Goal: Task Accomplishment & Management: Complete application form

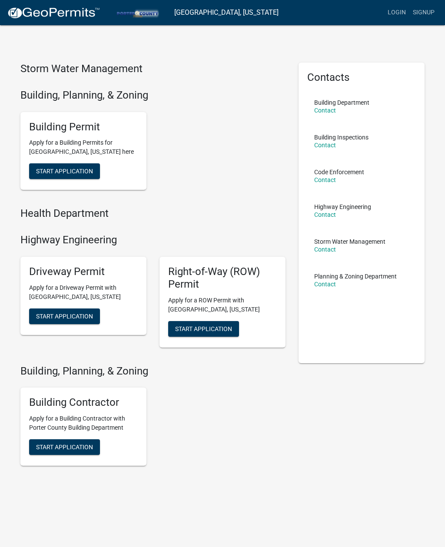
click at [58, 172] on span "Start Application" at bounding box center [64, 171] width 57 height 7
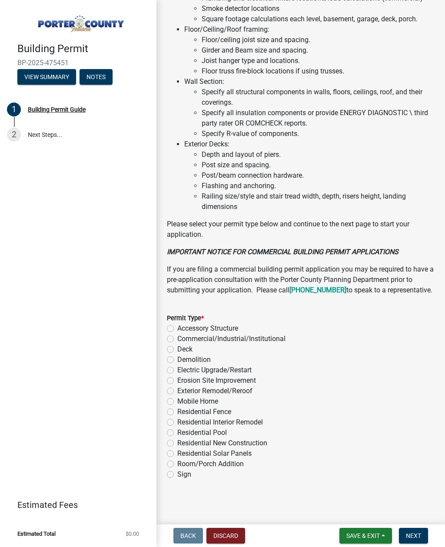
scroll to position [572, 0]
click at [177, 356] on label "Demolition" at bounding box center [193, 360] width 33 height 10
click at [177, 356] on input "Demolition" at bounding box center [180, 358] width 6 height 6
radio input "true"
click at [417, 537] on span "Next" at bounding box center [413, 535] width 15 height 7
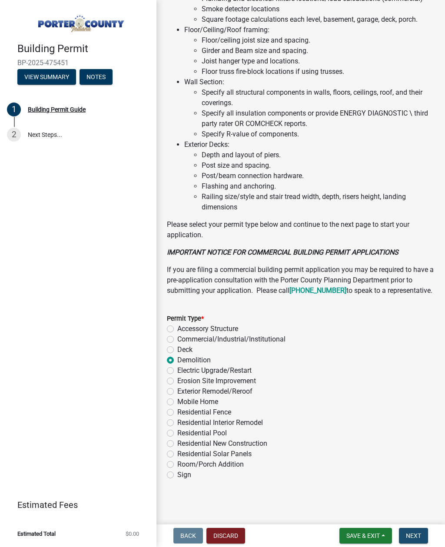
scroll to position [0, 0]
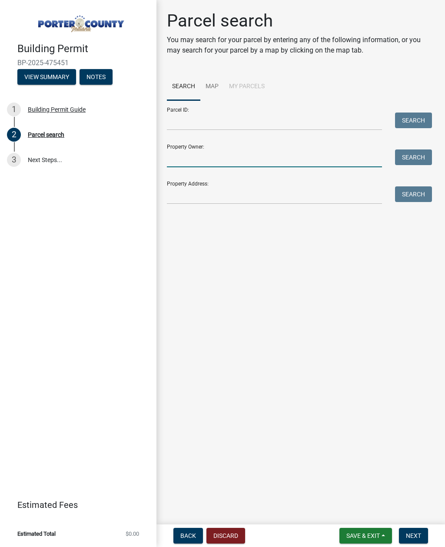
click at [310, 155] on input "Property Owner:" at bounding box center [274, 158] width 215 height 18
click at [325, 156] on input "Property Owner:" at bounding box center [274, 158] width 215 height 18
type input "[PERSON_NAME]"
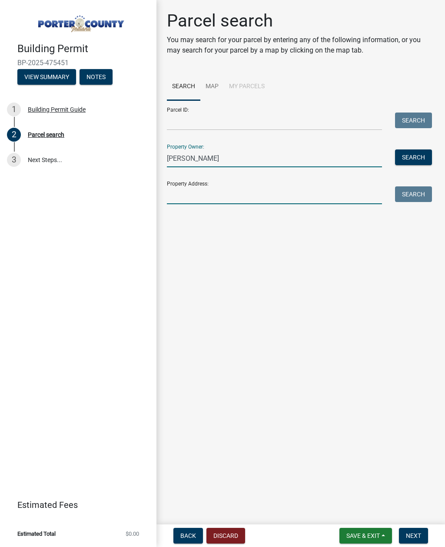
click at [328, 188] on input "Property Address:" at bounding box center [274, 195] width 215 height 18
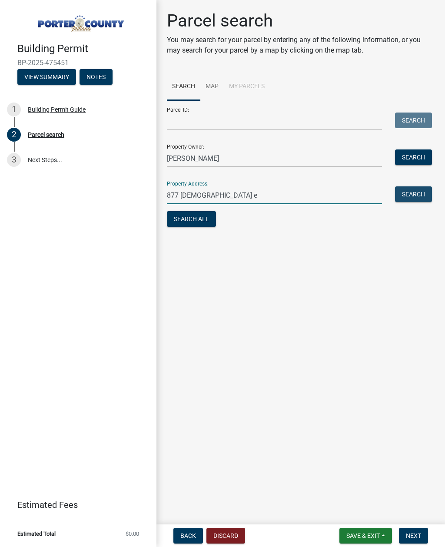
type input "877 [DEMOGRAPHIC_DATA] e"
click at [414, 190] on button "Search" at bounding box center [413, 194] width 37 height 16
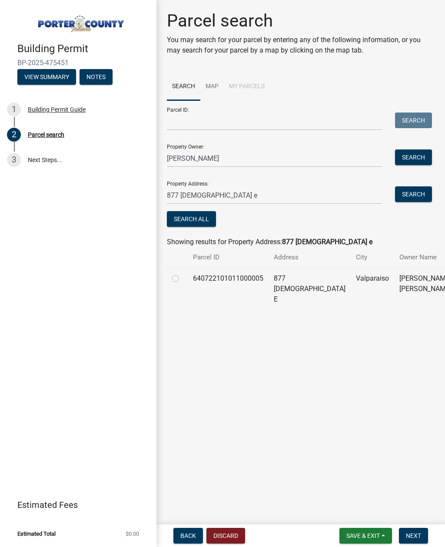
click at [170, 277] on td at bounding box center [177, 289] width 21 height 42
click at [182, 273] on label at bounding box center [182, 273] width 0 height 0
click at [182, 279] on input "radio" at bounding box center [185, 276] width 6 height 6
radio input "true"
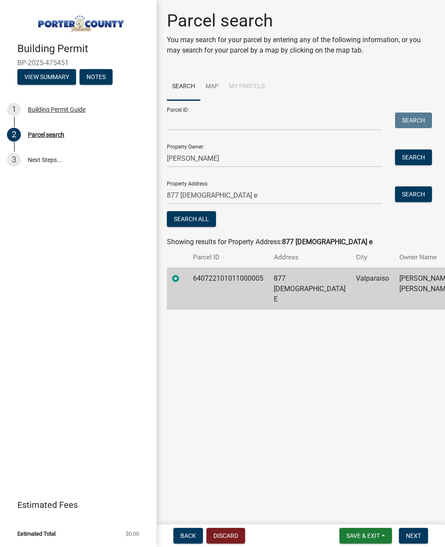
click at [415, 535] on span "Next" at bounding box center [413, 535] width 15 height 7
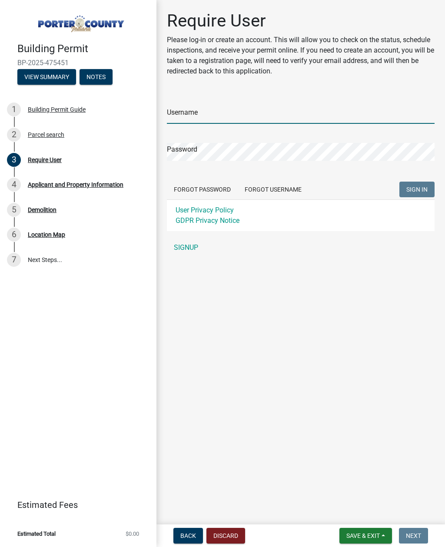
click at [279, 111] on input "Username" at bounding box center [301, 115] width 268 height 18
type input "Waidemo"
click at [417, 189] on button "SIGN IN" at bounding box center [416, 190] width 35 height 16
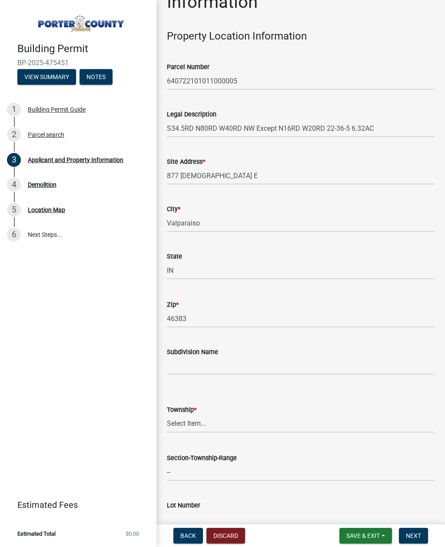
scroll to position [43, 0]
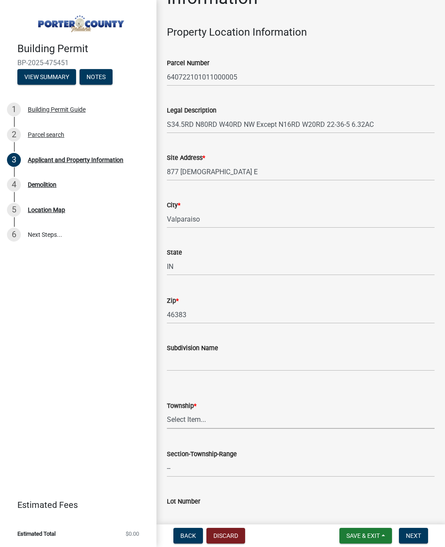
click at [295, 418] on select "Select Item... [PERSON_NAME][GEOGRAPHIC_DATA] [PERSON_NAME][GEOGRAPHIC_DATA] [G…" at bounding box center [301, 420] width 268 height 18
select select "dab8d744-4e32-40c1-942b-b7c1ea7347cb"
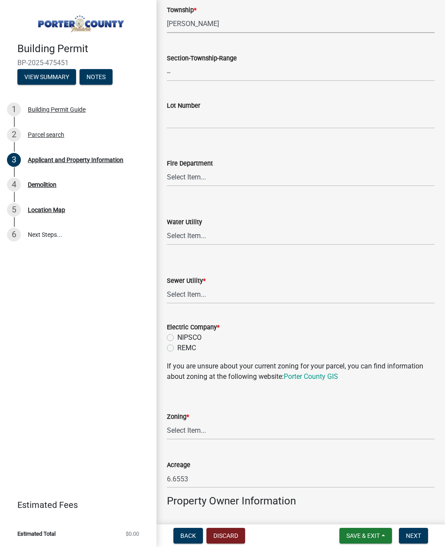
scroll to position [440, 0]
click at [327, 295] on select "Select Item... Aqua [US_STATE] Inc Damon Run Falling Waters Lake Eliza - LEACD …" at bounding box center [301, 294] width 268 height 18
select select "ea6751d4-6bf7-4a16-89ee-f7801ab82aa1"
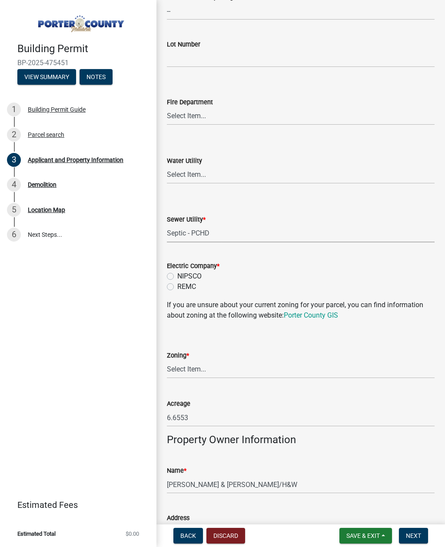
scroll to position [505, 0]
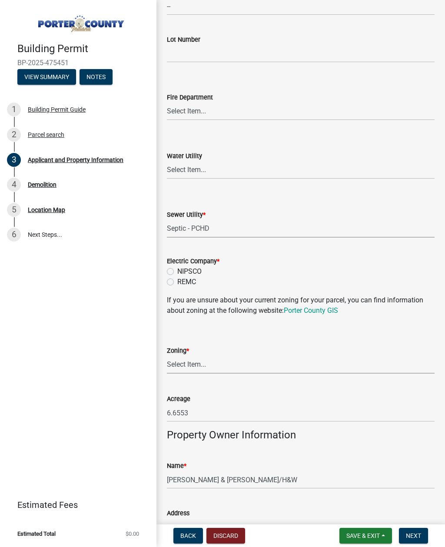
click at [337, 363] on select "Select Item... A1 A2 CH CM CN I1 I2 I3 IN MP OT P1 P2 PUD R1 R2 R3 R4 RL RR" at bounding box center [301, 365] width 268 height 18
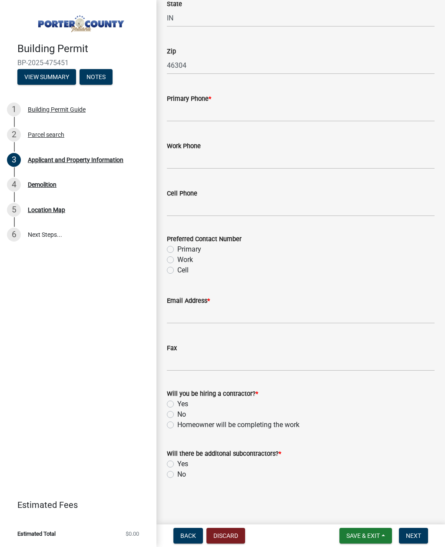
scroll to position [1109, 0]
click at [319, 313] on form "Email Address *" at bounding box center [301, 310] width 268 height 28
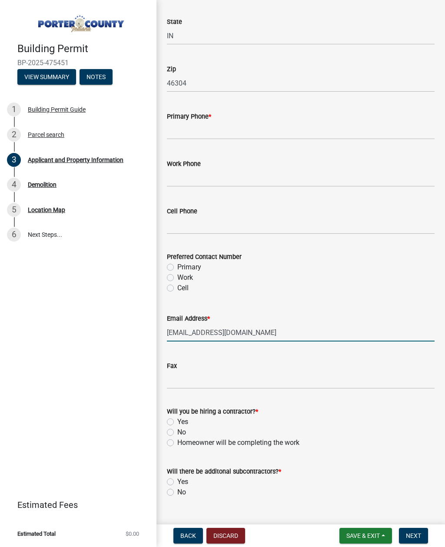
type input "[EMAIL_ADDRESS][DOMAIN_NAME]"
click at [177, 432] on label "No" at bounding box center [181, 432] width 9 height 10
click at [177, 432] on input "No" at bounding box center [180, 430] width 6 height 6
radio input "true"
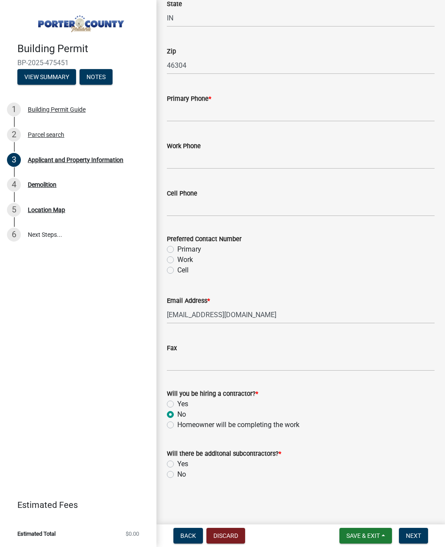
scroll to position [1126, 0]
click at [177, 473] on label "No" at bounding box center [181, 475] width 9 height 10
click at [177, 473] on input "No" at bounding box center [180, 473] width 6 height 6
radio input "true"
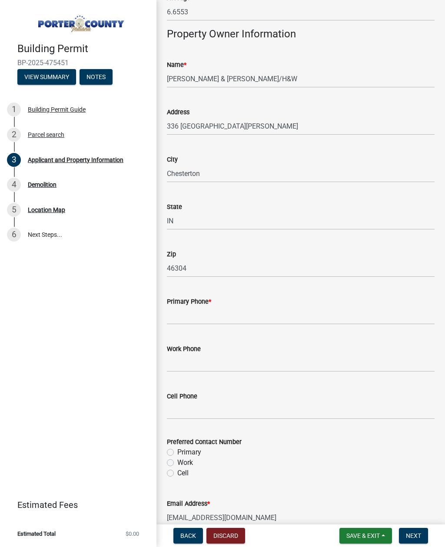
scroll to position [923, 0]
click at [249, 315] on input "Primary Phone *" at bounding box center [301, 316] width 268 height 18
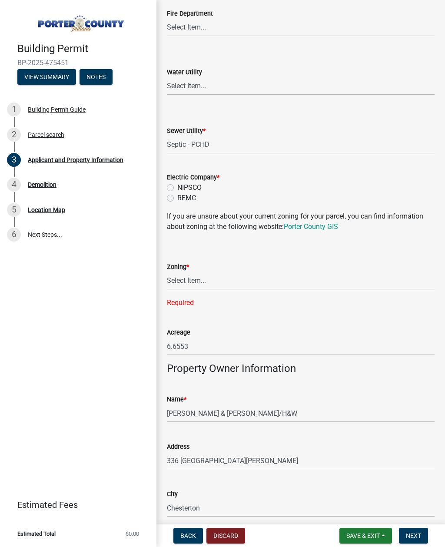
scroll to position [590, 0]
type input "2194765722"
click at [177, 199] on label "REMC" at bounding box center [186, 197] width 19 height 10
click at [177, 198] on input "REMC" at bounding box center [180, 195] width 6 height 6
radio input "true"
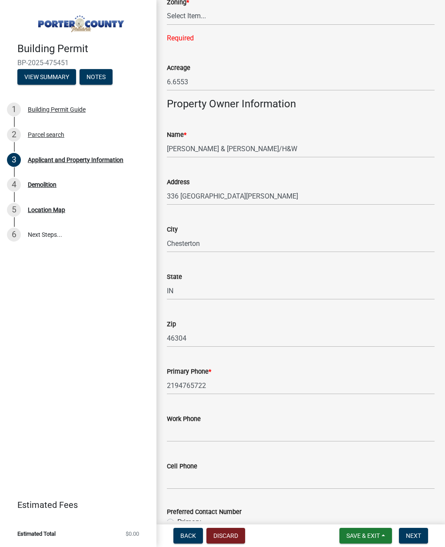
scroll to position [854, 0]
click at [418, 536] on span "Next" at bounding box center [413, 535] width 15 height 7
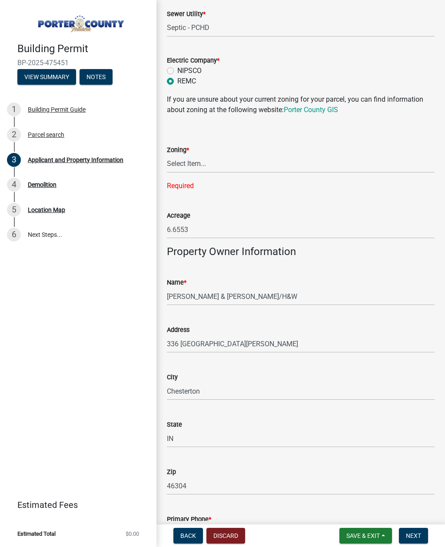
scroll to position [684, 0]
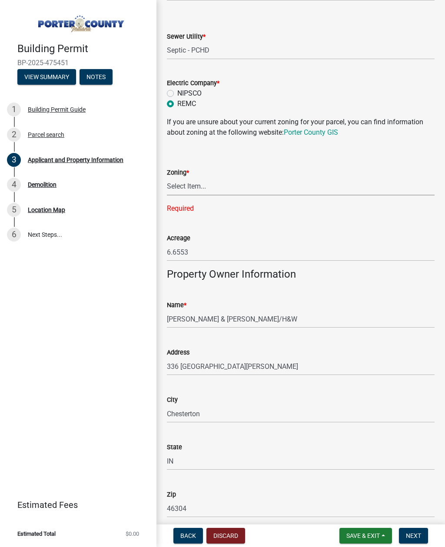
click at [216, 182] on select "Select Item... A1 A2 CH CM CN I1 I2 I3 IN MP OT P1 P2 PUD R1 R2 R3 R4 RL RR" at bounding box center [301, 187] width 268 height 18
select select "f8638449-8ab4-4748-a99f-1aa38aab2194"
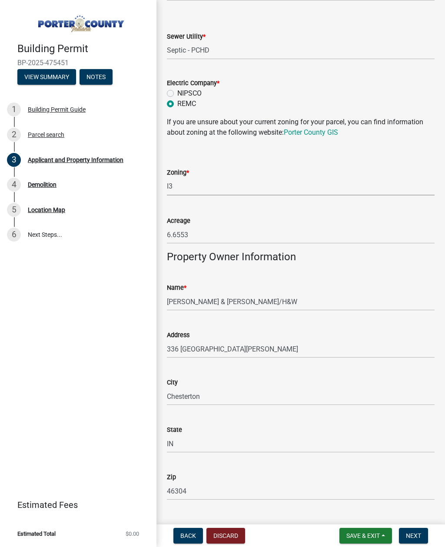
click at [412, 535] on span "Next" at bounding box center [413, 535] width 15 height 7
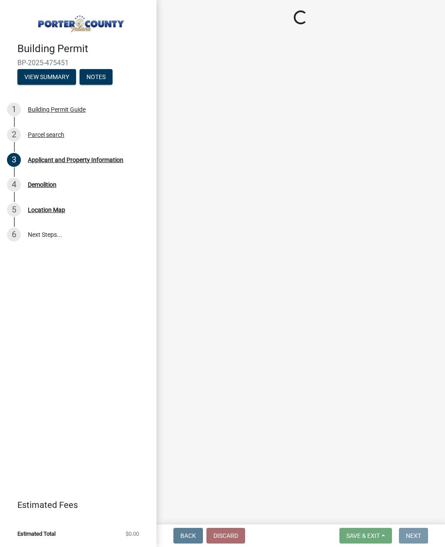
scroll to position [0, 0]
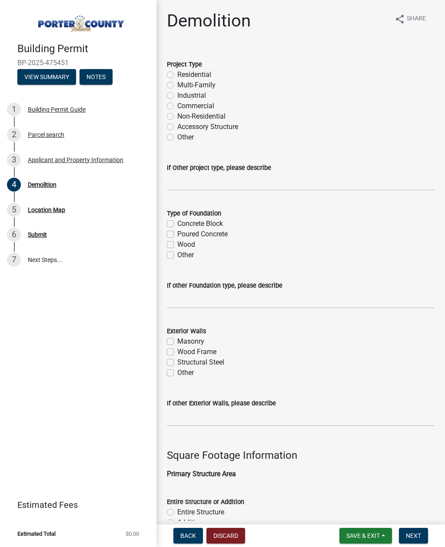
click at [177, 125] on label "Accessory Structure" at bounding box center [207, 127] width 61 height 10
click at [177, 125] on input "Accessory Structure" at bounding box center [180, 125] width 6 height 6
radio input "true"
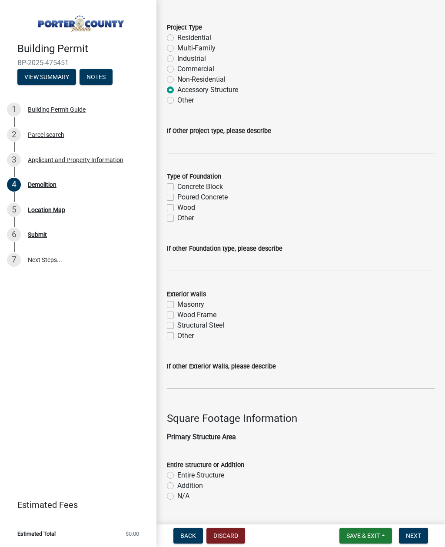
scroll to position [40, 0]
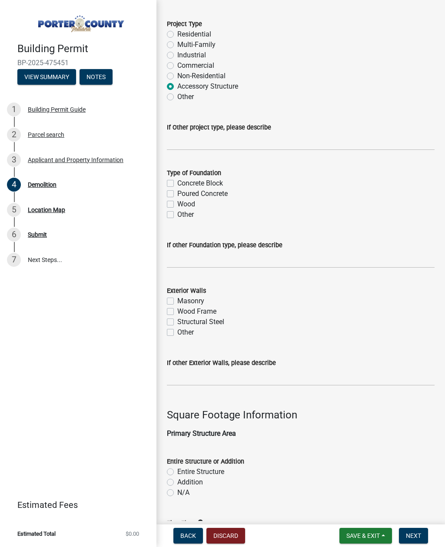
click at [177, 186] on label "Concrete Block" at bounding box center [200, 183] width 46 height 10
click at [177, 184] on input "Concrete Block" at bounding box center [180, 181] width 6 height 6
checkbox input "true"
checkbox input "false"
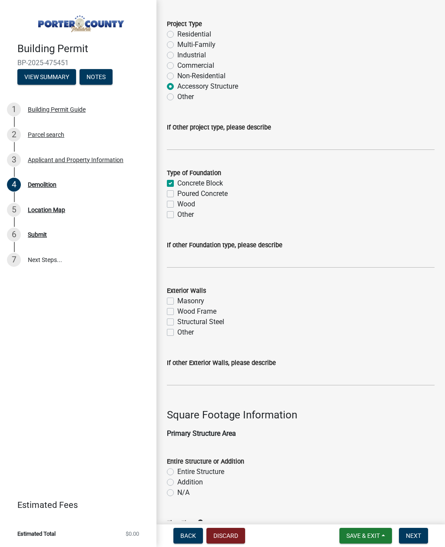
checkbox input "false"
click at [162, 192] on div "Type of Foundation Concrete Block Poured Concrete Wood Other" at bounding box center [300, 188] width 281 height 63
click at [178, 194] on label "Poured Concrete" at bounding box center [202, 194] width 50 height 10
click at [178, 194] on input "Poured Concrete" at bounding box center [180, 192] width 6 height 6
checkbox input "true"
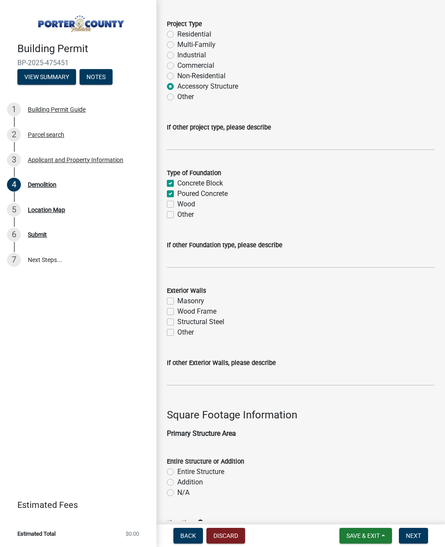
checkbox input "true"
checkbox input "false"
click at [177, 181] on label "Concrete Block" at bounding box center [200, 183] width 46 height 10
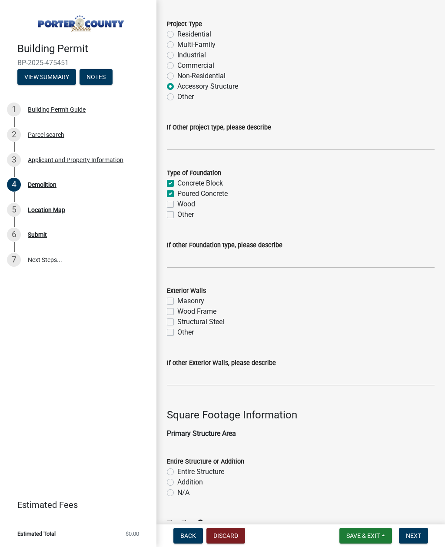
click at [177, 181] on input "Concrete Block" at bounding box center [180, 181] width 6 height 6
checkbox input "false"
checkbox input "true"
checkbox input "false"
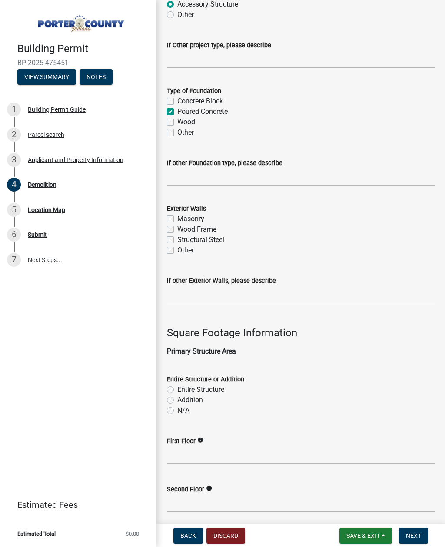
scroll to position [126, 0]
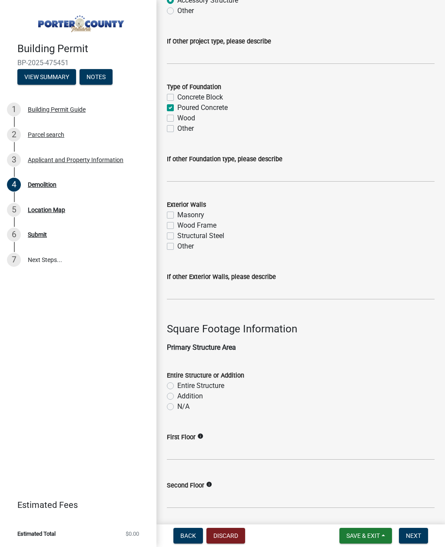
click at [177, 224] on label "Wood Frame" at bounding box center [196, 225] width 39 height 10
click at [177, 224] on input "Wood Frame" at bounding box center [180, 223] width 6 height 6
checkbox input "true"
checkbox input "false"
checkbox input "true"
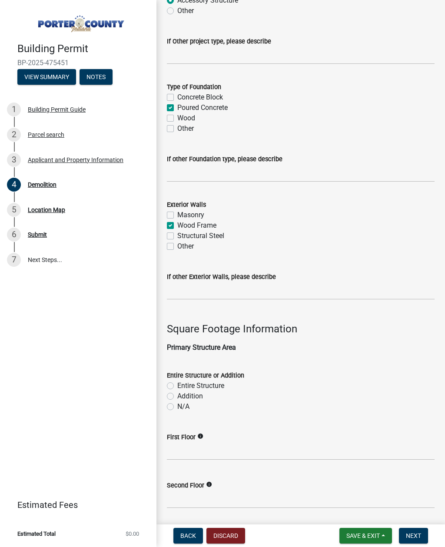
checkbox input "false"
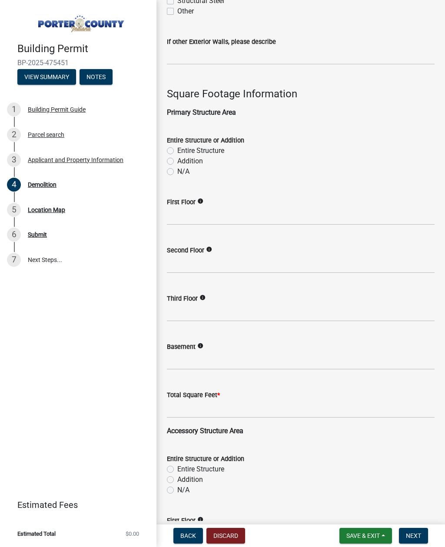
scroll to position [362, 0]
click at [173, 145] on div "Entire Structure" at bounding box center [301, 150] width 268 height 10
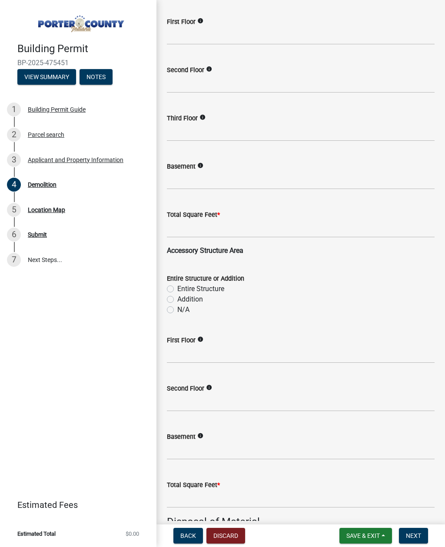
scroll to position [542, 0]
click at [177, 285] on label "Entire Structure" at bounding box center [200, 288] width 47 height 10
click at [177, 285] on input "Entire Structure" at bounding box center [180, 286] width 6 height 6
radio input "true"
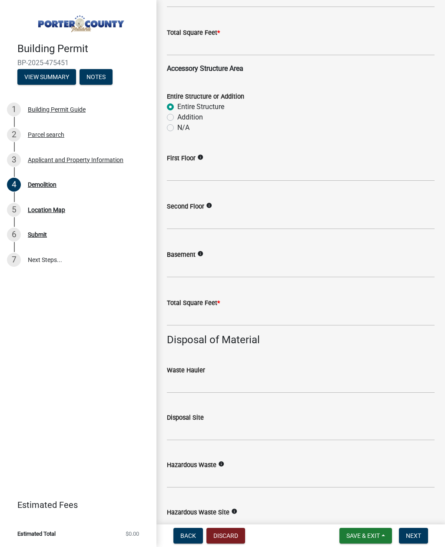
scroll to position [731, 0]
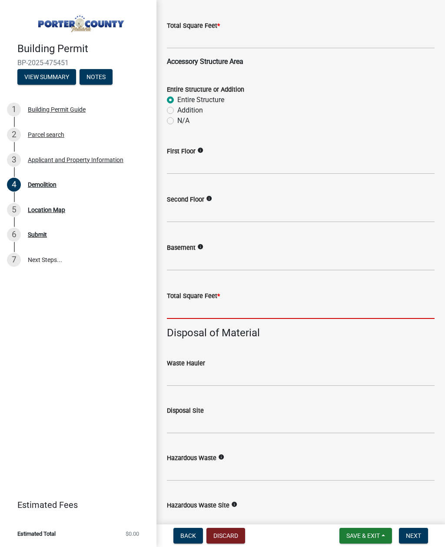
click at [242, 304] on input "text" at bounding box center [301, 310] width 268 height 18
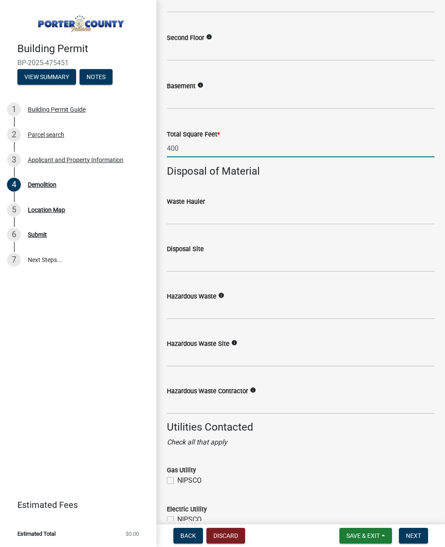
scroll to position [894, 0]
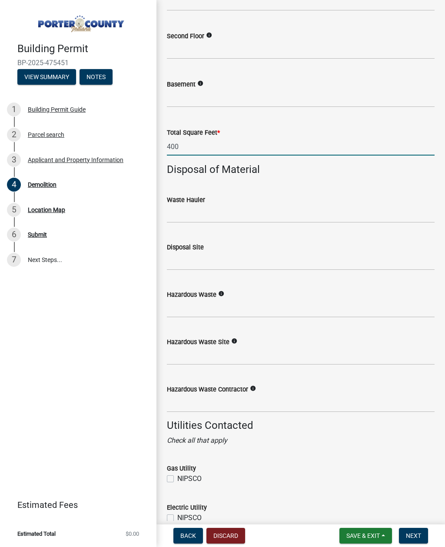
type input "400"
click at [231, 214] on input "Waste Hauler" at bounding box center [301, 214] width 268 height 18
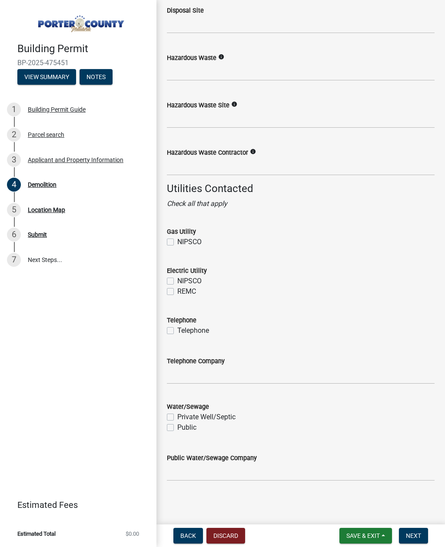
scroll to position [1131, 0]
click at [177, 242] on label "NIPSCO" at bounding box center [189, 242] width 24 height 10
click at [177, 242] on input "NIPSCO" at bounding box center [180, 240] width 6 height 6
checkbox input "true"
click at [177, 292] on label "REMC" at bounding box center [186, 292] width 19 height 10
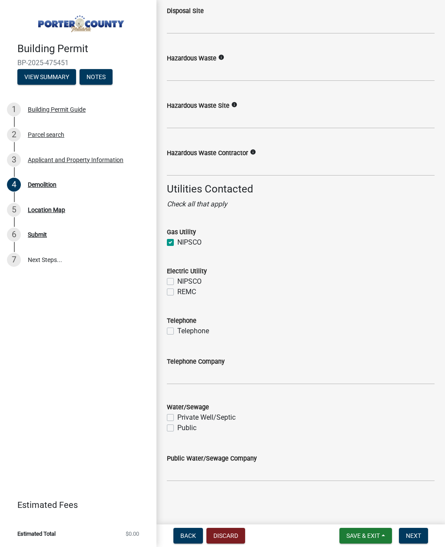
click at [177, 292] on input "REMC" at bounding box center [180, 290] width 6 height 6
checkbox input "true"
checkbox input "false"
checkbox input "true"
click at [177, 413] on label "Private Well/Septic" at bounding box center [206, 417] width 58 height 10
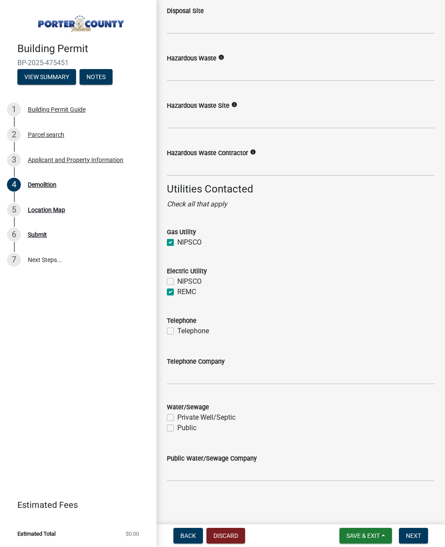
click at [177, 413] on input "Private Well/Septic" at bounding box center [180, 415] width 6 height 6
checkbox input "true"
checkbox input "false"
click at [415, 532] on span "Next" at bounding box center [413, 535] width 15 height 7
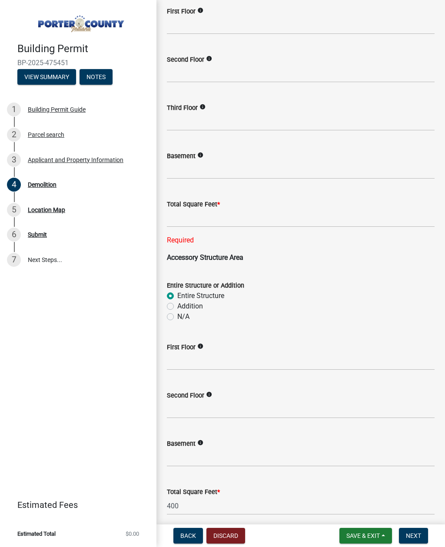
scroll to position [550, 0]
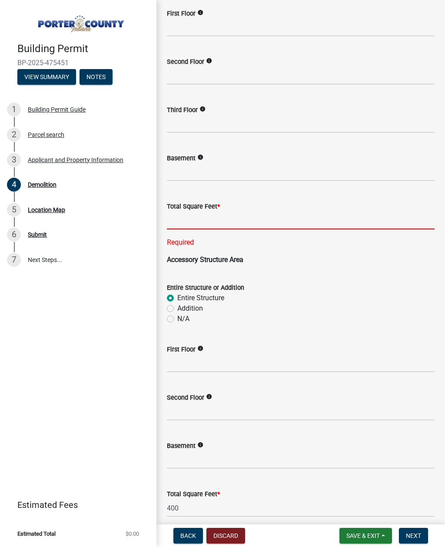
click at [217, 215] on input "text" at bounding box center [301, 221] width 268 height 18
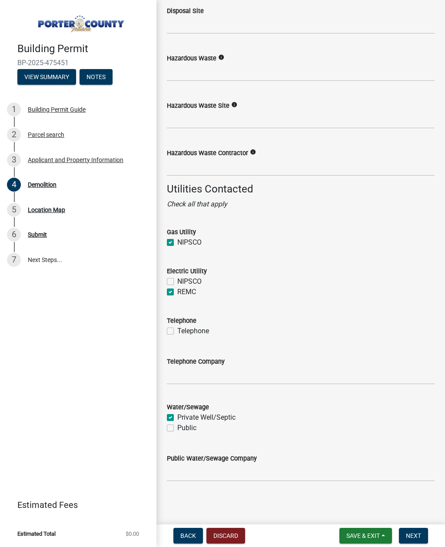
type input "400"
click at [416, 315] on div "Telephone" at bounding box center [301, 320] width 268 height 10
click at [415, 541] on button "Next" at bounding box center [413, 536] width 29 height 16
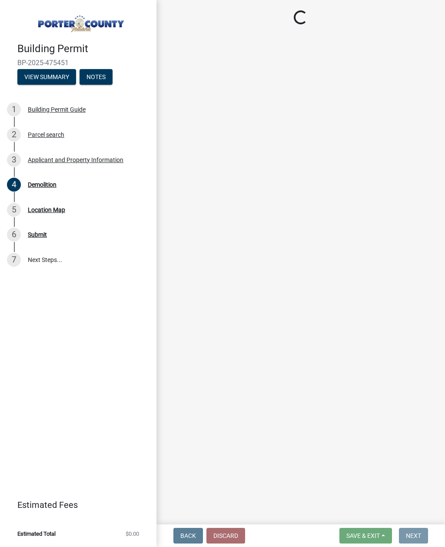
scroll to position [0, 0]
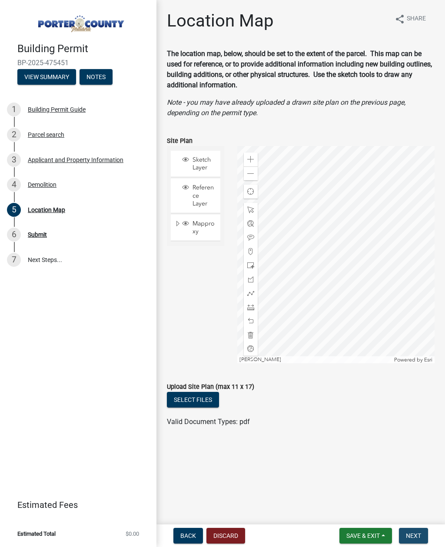
click at [419, 535] on span "Next" at bounding box center [413, 535] width 15 height 7
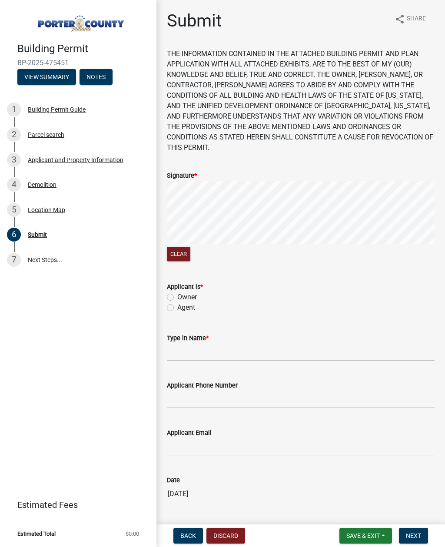
click at [165, 300] on div "Applicant is * Owner Agent" at bounding box center [300, 292] width 281 height 42
click at [177, 302] on label "Agent" at bounding box center [186, 307] width 18 height 10
click at [177, 302] on input "Agent" at bounding box center [180, 305] width 6 height 6
radio input "true"
click at [230, 343] on input "Type in Name *" at bounding box center [301, 352] width 268 height 18
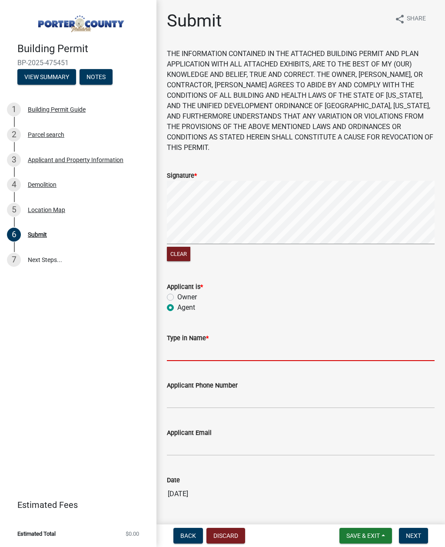
type input "[PERSON_NAME]"
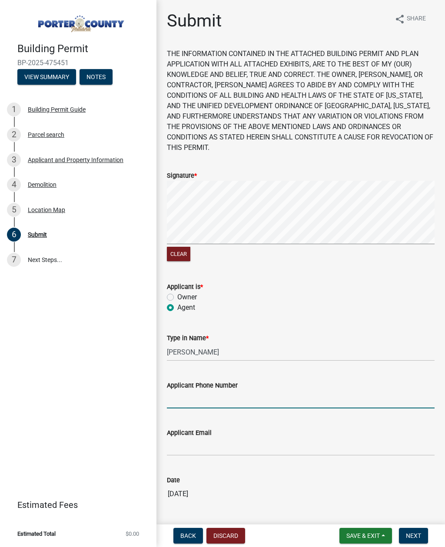
click at [272, 391] on input "Applicant Phone Number" at bounding box center [301, 400] width 268 height 18
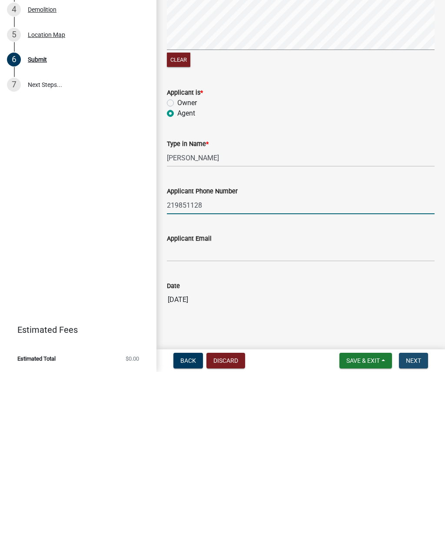
click at [417, 528] on button "Next" at bounding box center [413, 536] width 29 height 16
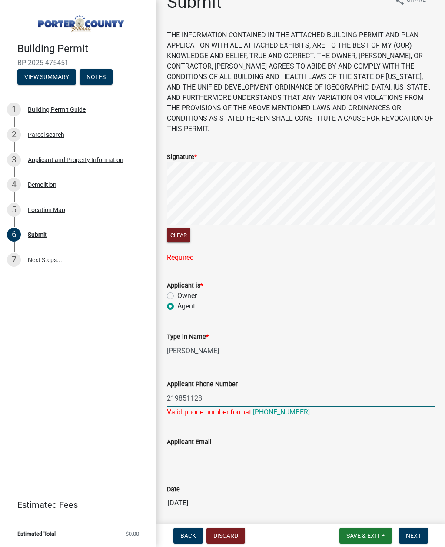
click at [246, 389] on input "219851128" at bounding box center [301, 398] width 268 height 18
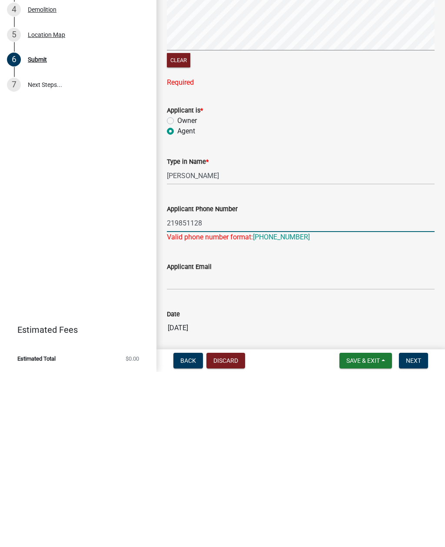
click at [236, 389] on input "219851128" at bounding box center [301, 398] width 268 height 18
click at [221, 389] on input "219851128" at bounding box center [301, 398] width 268 height 18
type input "2198511028"
click at [419, 532] on span "Next" at bounding box center [413, 535] width 15 height 7
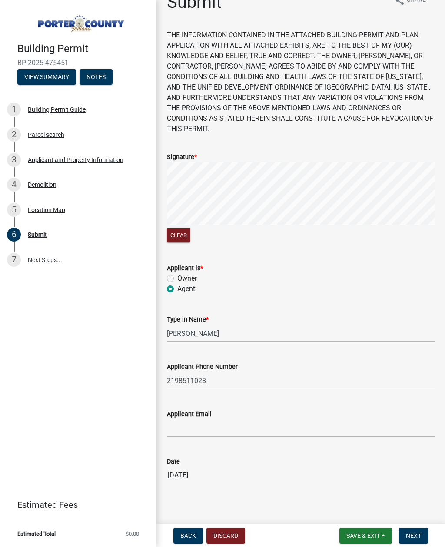
click at [412, 531] on button "Next" at bounding box center [413, 536] width 29 height 16
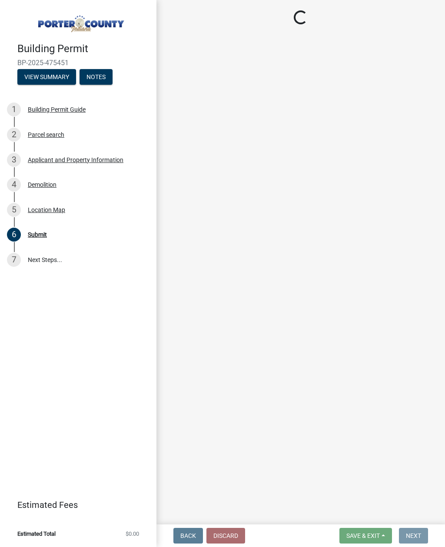
scroll to position [0, 0]
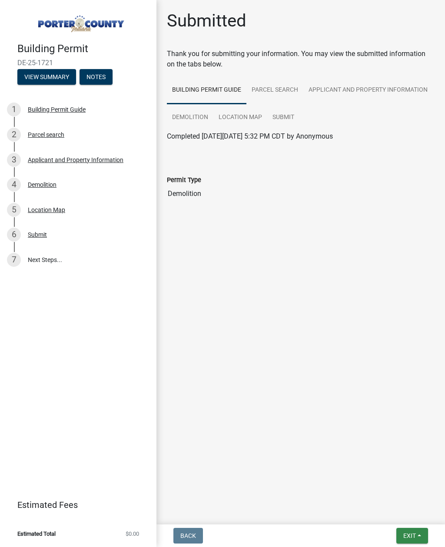
click at [415, 532] on span "Exit" at bounding box center [409, 535] width 13 height 7
click at [392, 513] on button "Save & Exit" at bounding box center [394, 513] width 70 height 21
